Goal: Information Seeking & Learning: Learn about a topic

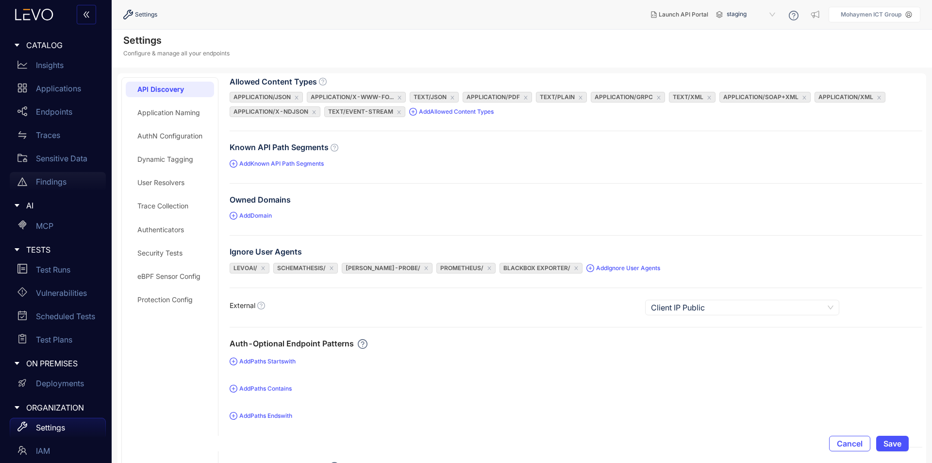
click at [60, 175] on div "Findings" at bounding box center [58, 181] width 96 height 19
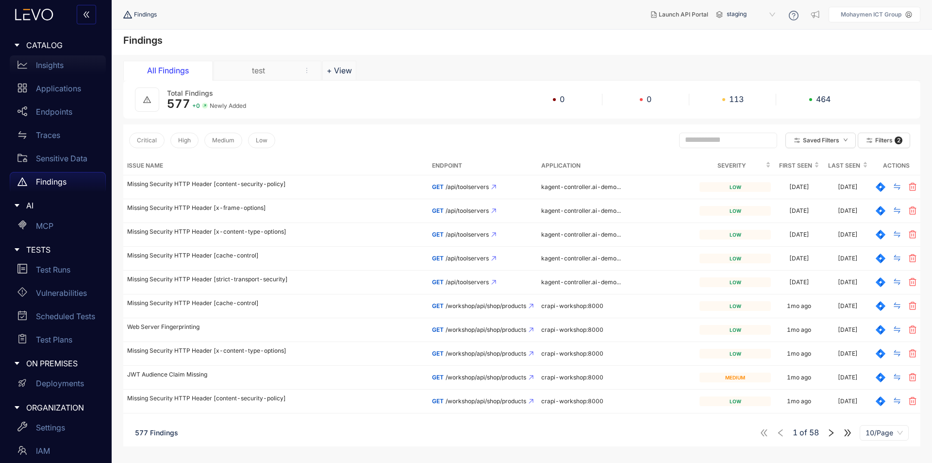
click at [55, 60] on div "Insights" at bounding box center [58, 64] width 96 height 19
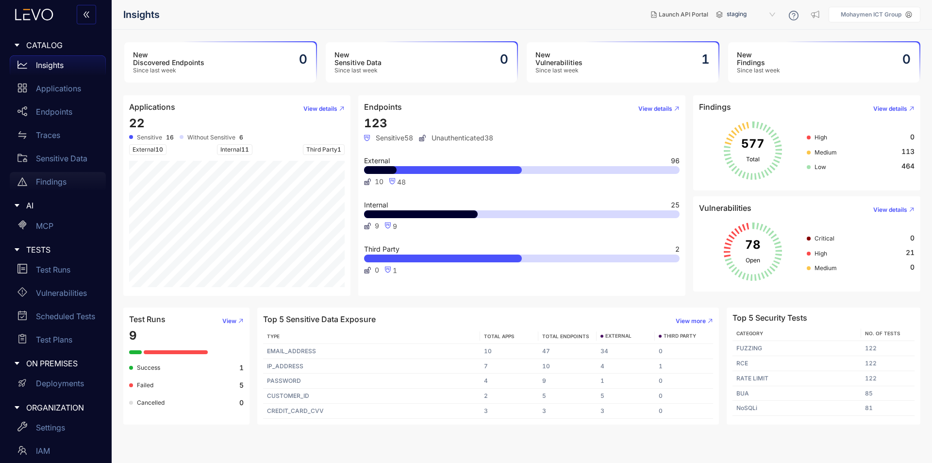
click at [49, 185] on p "Findings" at bounding box center [51, 181] width 31 height 9
